Goal: Information Seeking & Learning: Learn about a topic

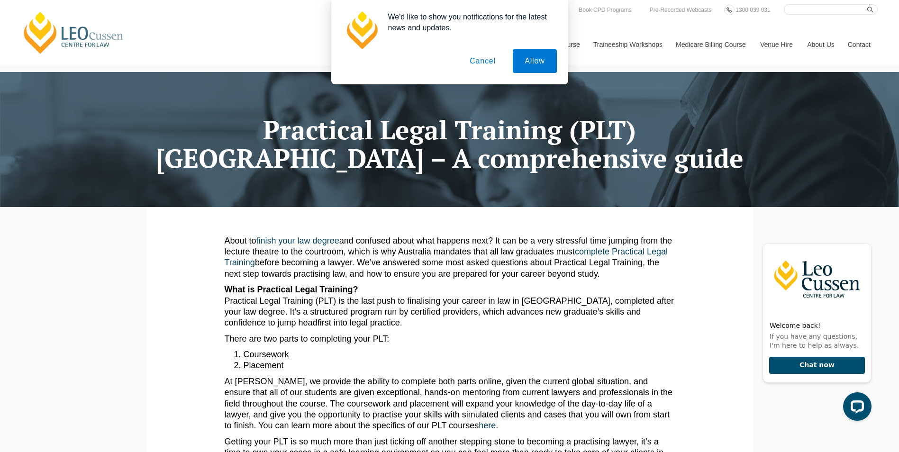
click at [479, 61] on button "Cancel" at bounding box center [483, 61] width 50 height 24
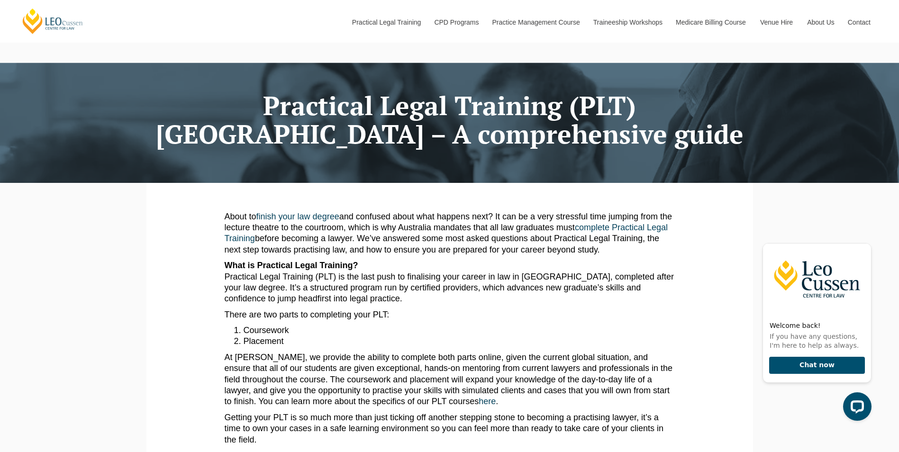
scroll to position [47, 0]
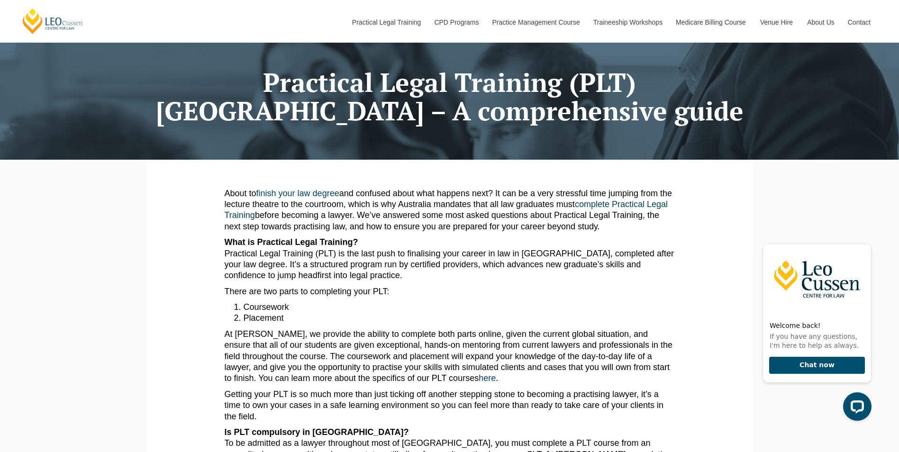
click at [397, 267] on p "What is Practical Legal Training? Practical Legal Training (PLT) is the last pu…" at bounding box center [450, 259] width 450 height 45
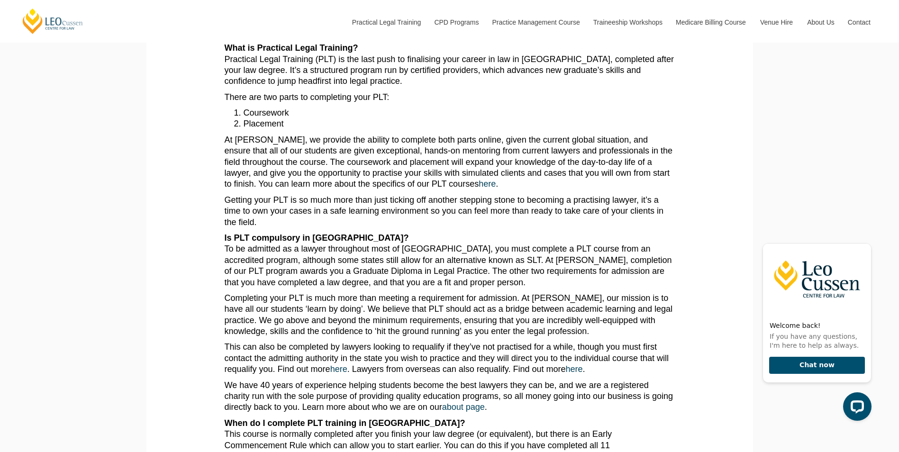
scroll to position [237, 0]
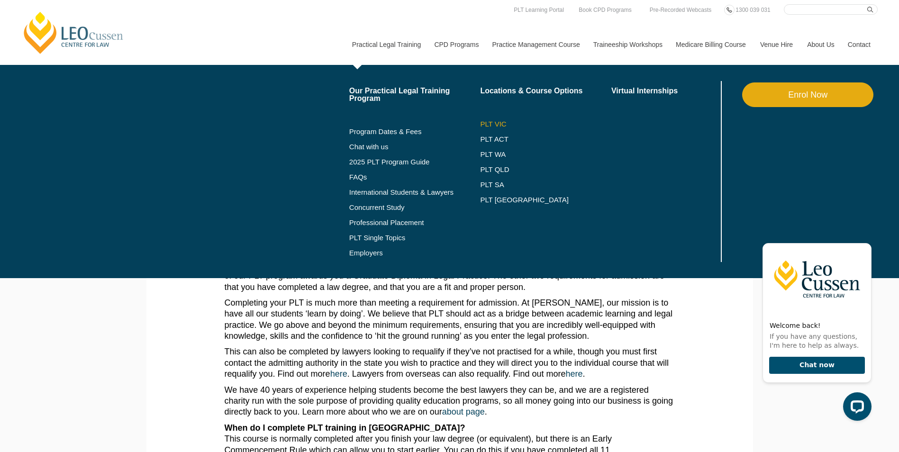
click at [506, 124] on link "PLT VIC" at bounding box center [545, 124] width 131 height 8
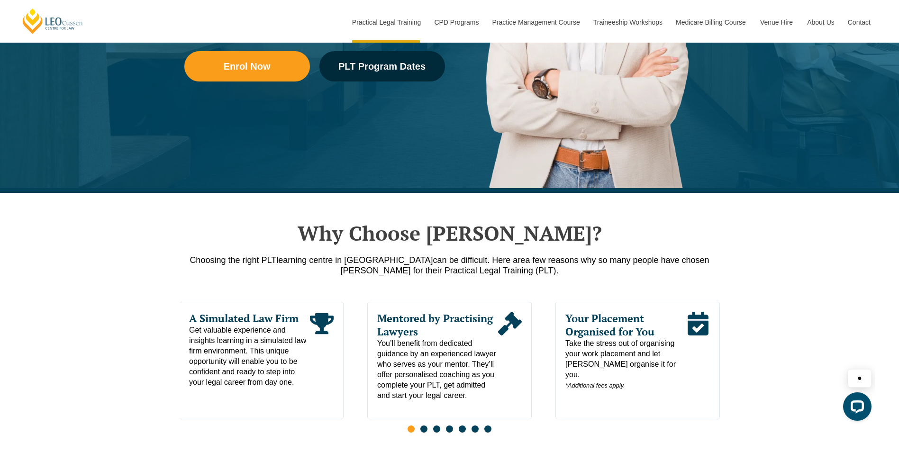
scroll to position [379, 0]
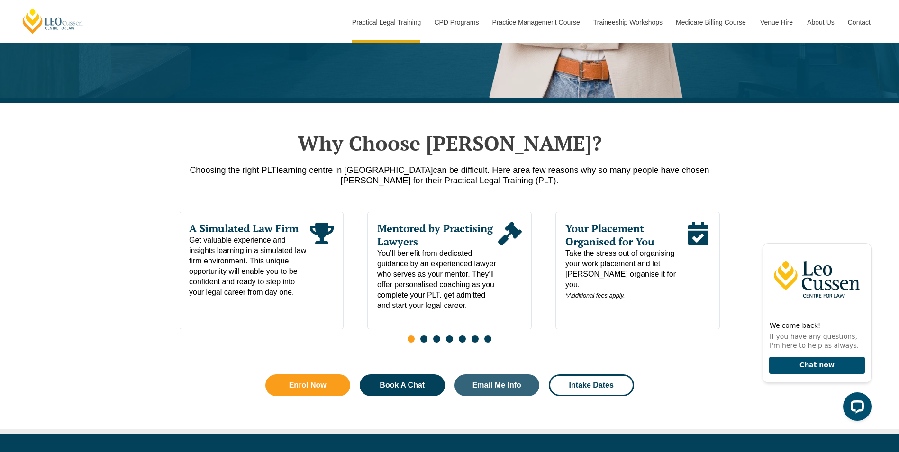
click at [426, 343] on span "Go to slide 2" at bounding box center [423, 338] width 7 height 7
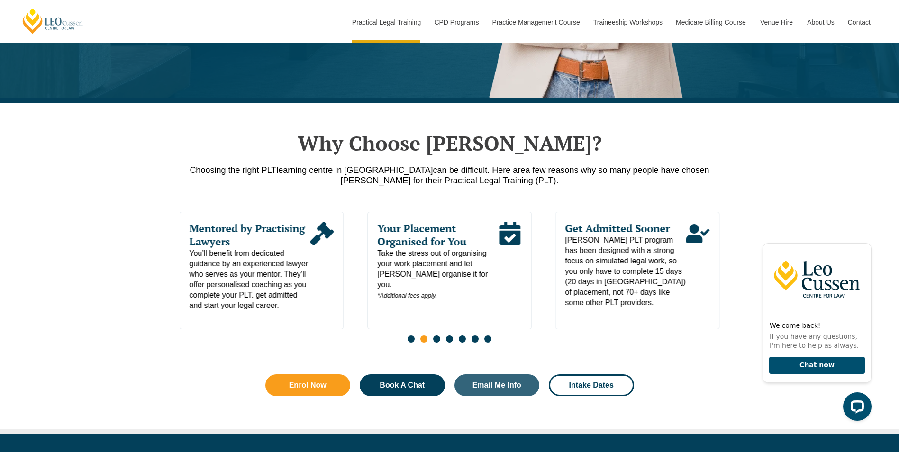
click at [434, 343] on span "Go to slide 3" at bounding box center [436, 338] width 7 height 7
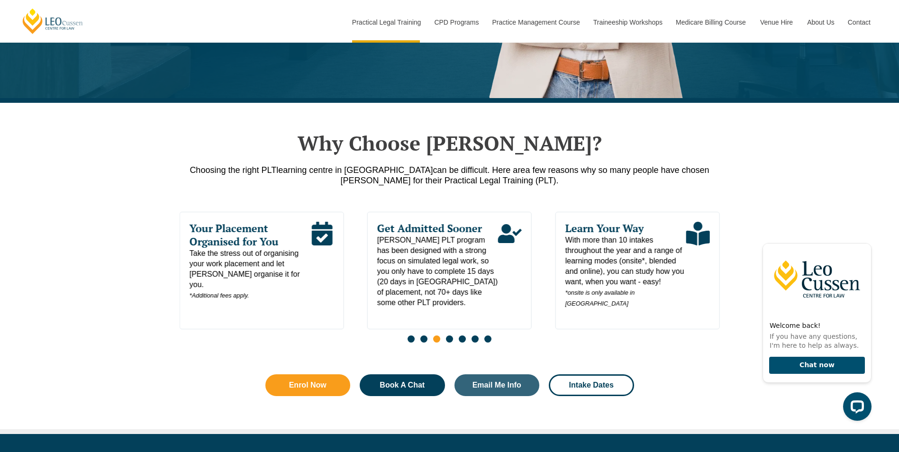
click at [447, 341] on span "Go to slide 4" at bounding box center [449, 338] width 7 height 7
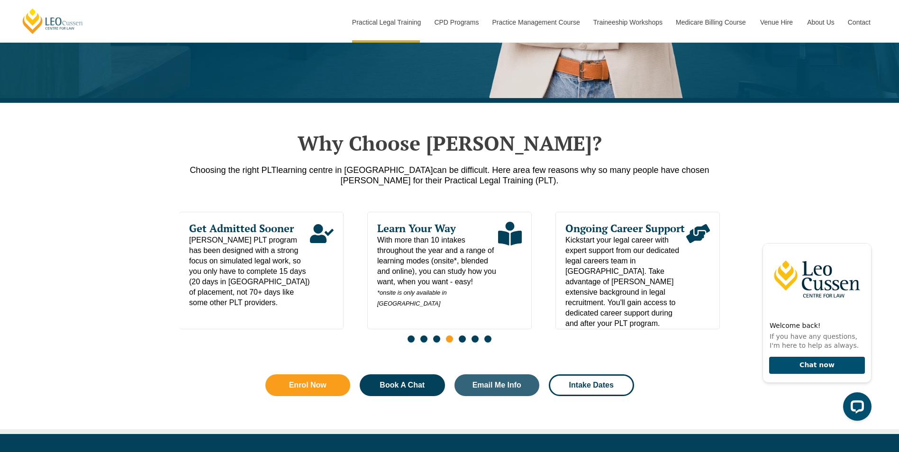
click at [458, 341] on div "Slides" at bounding box center [450, 340] width 540 height 11
click at [464, 341] on span "Go to slide 5" at bounding box center [462, 338] width 7 height 7
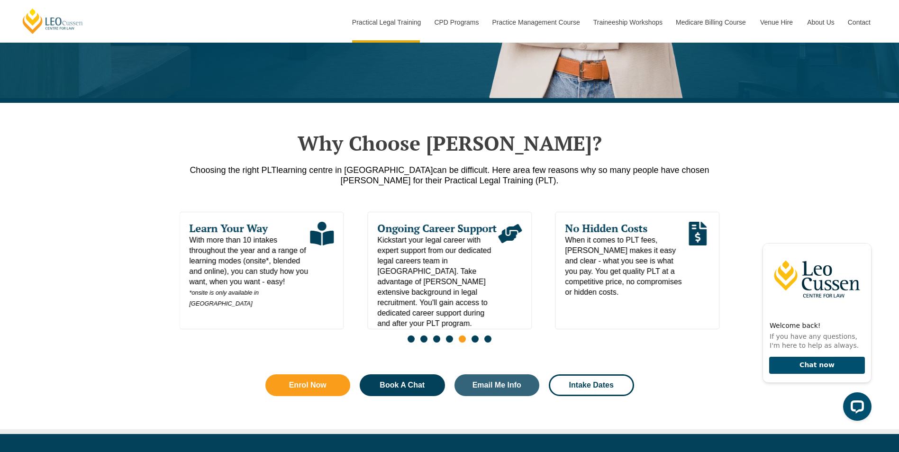
click at [475, 341] on span "Go to slide 6" at bounding box center [474, 338] width 7 height 7
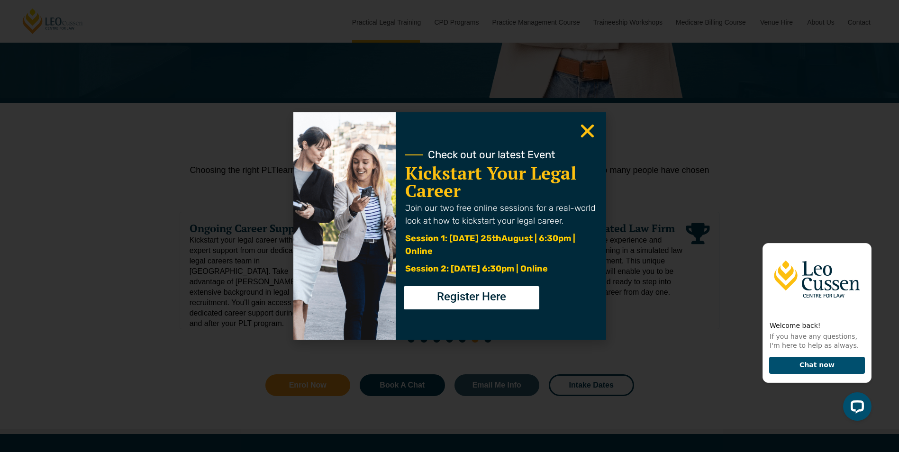
click at [588, 126] on icon "Close" at bounding box center [587, 131] width 18 height 18
click at [588, 132] on use "Close" at bounding box center [586, 131] width 13 height 13
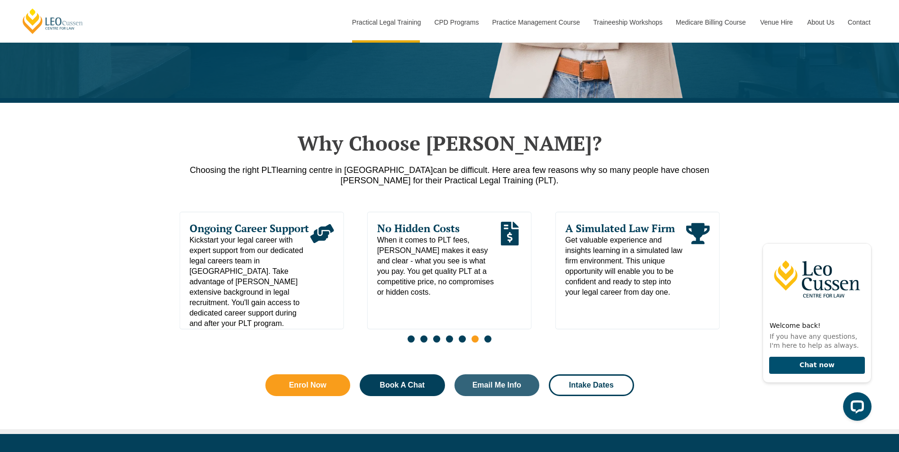
click at [489, 343] on span "Go to slide 7" at bounding box center [487, 338] width 7 height 7
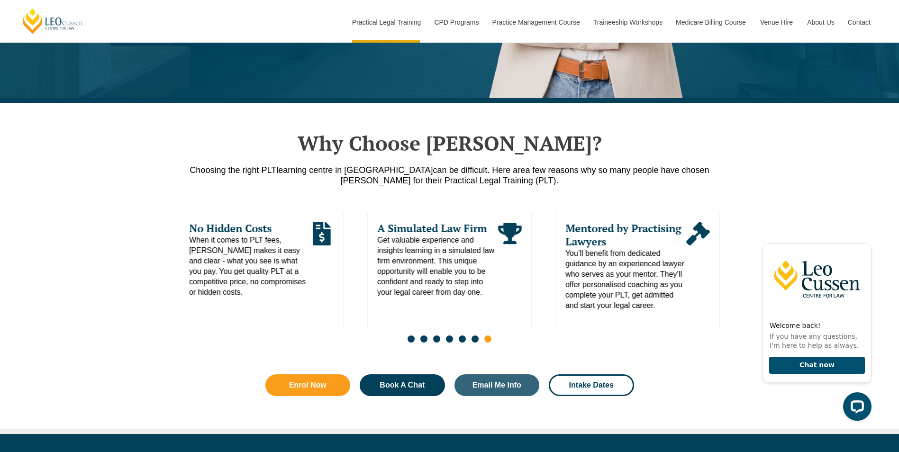
click at [267, 235] on span "When it comes to PLT fees, [PERSON_NAME] makes it easy and clear - what you see…" at bounding box center [249, 266] width 121 height 63
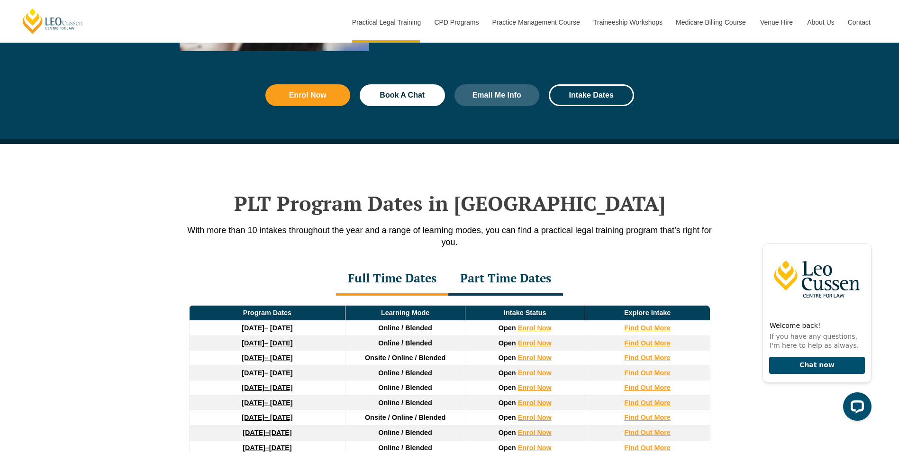
scroll to position [1137, 0]
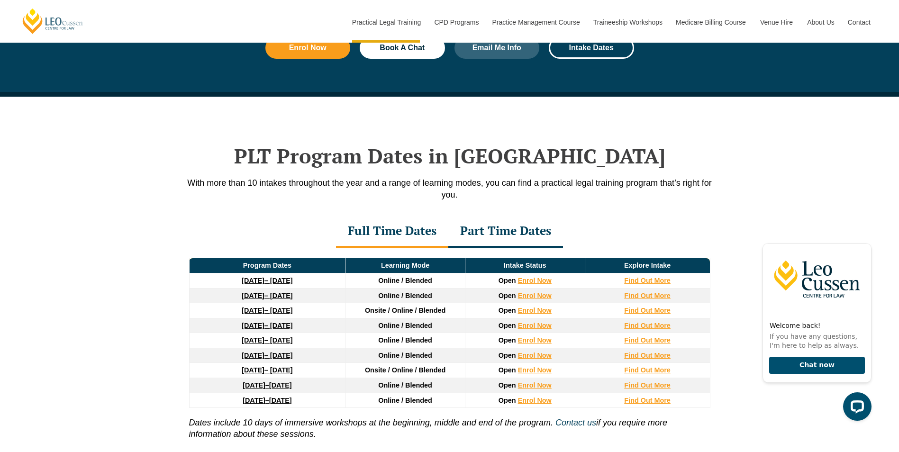
click at [523, 232] on div "Part Time Dates" at bounding box center [505, 231] width 115 height 33
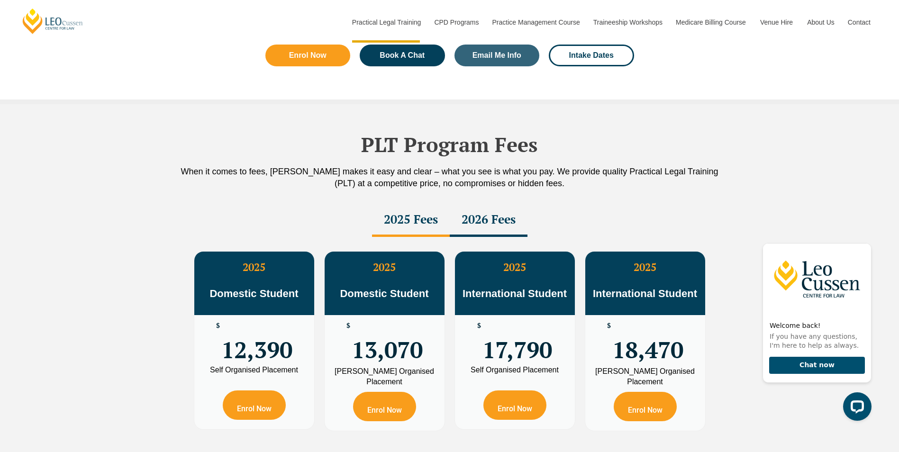
scroll to position [1516, 0]
